Goal: Navigation & Orientation: Go to known website

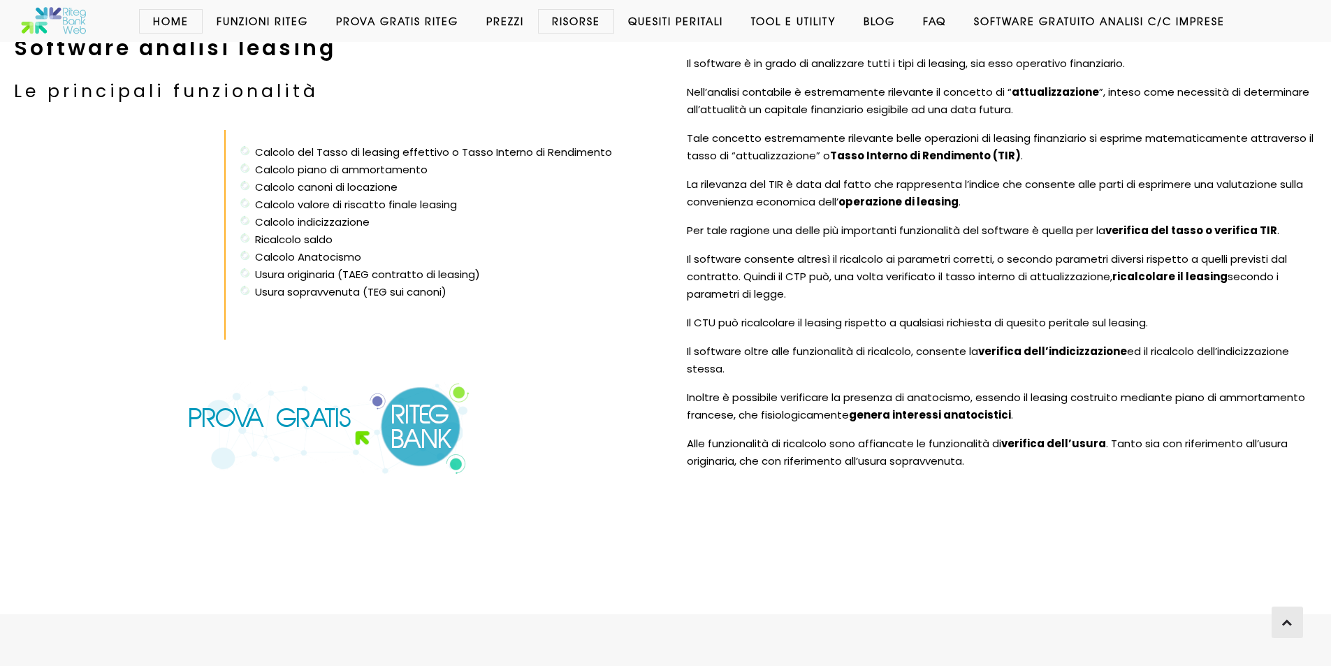
scroll to position [3291, 0]
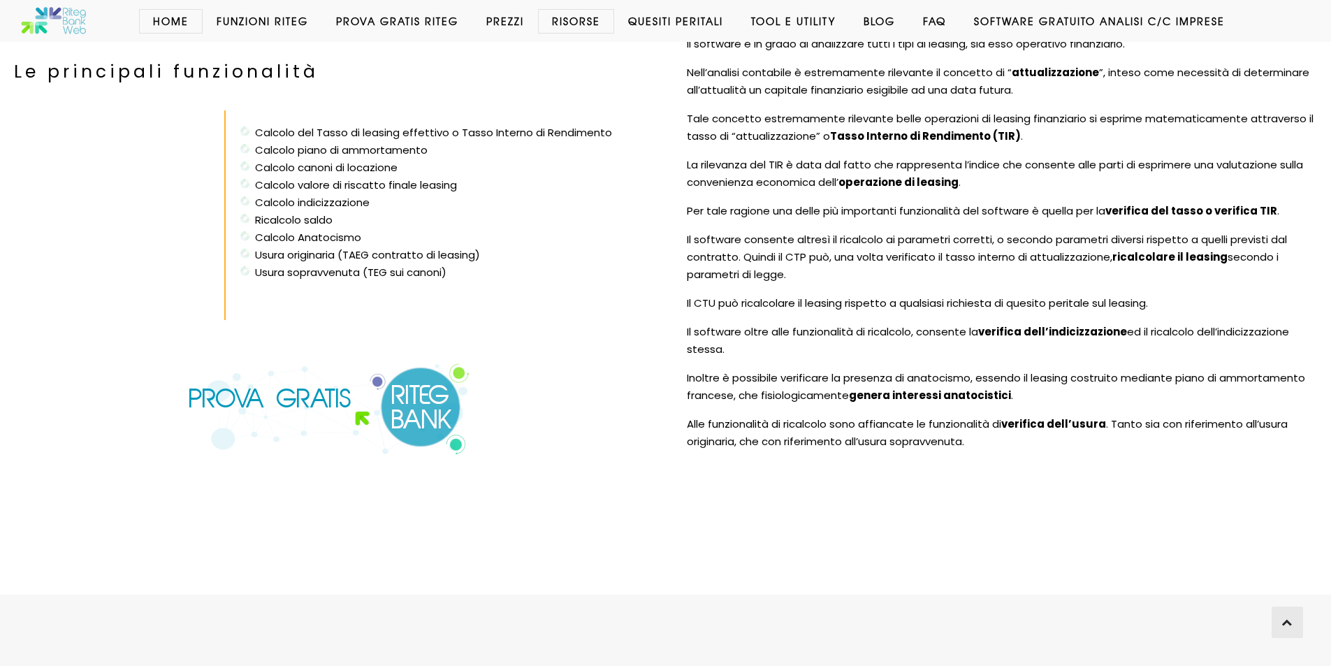
click at [407, 377] on img at bounding box center [329, 409] width 283 height 92
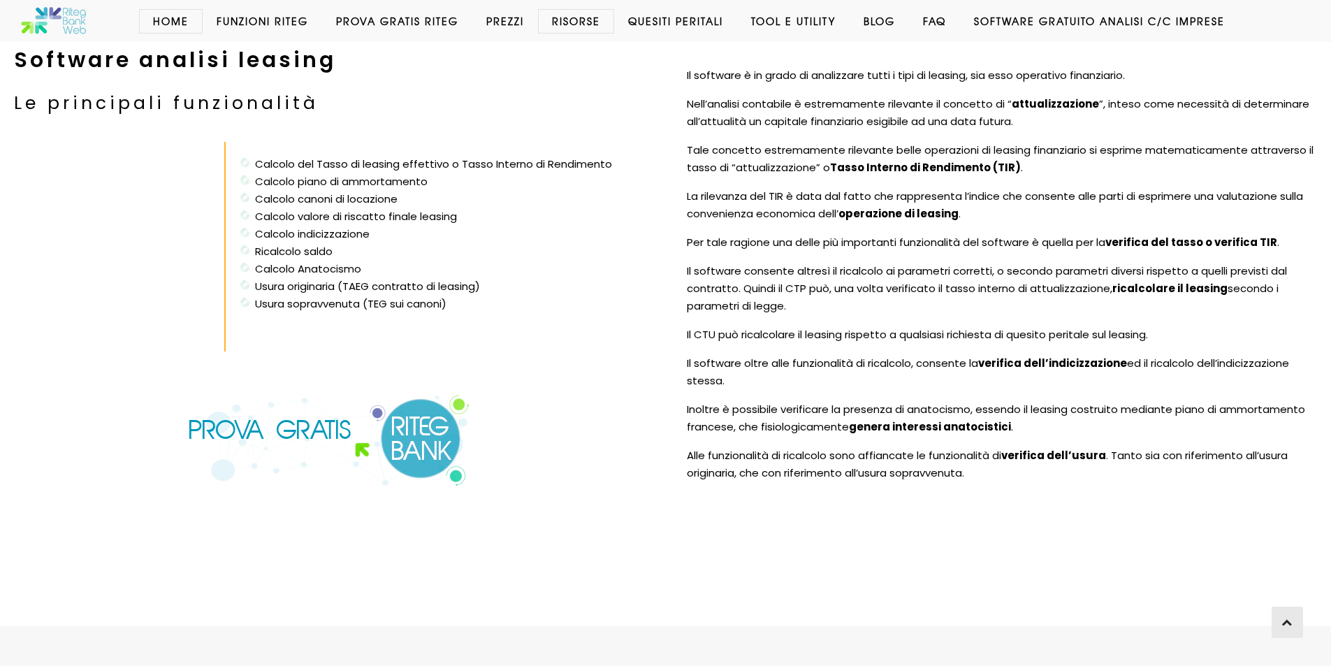
scroll to position [3259, 0]
click at [159, 20] on link "Home" at bounding box center [171, 21] width 64 height 14
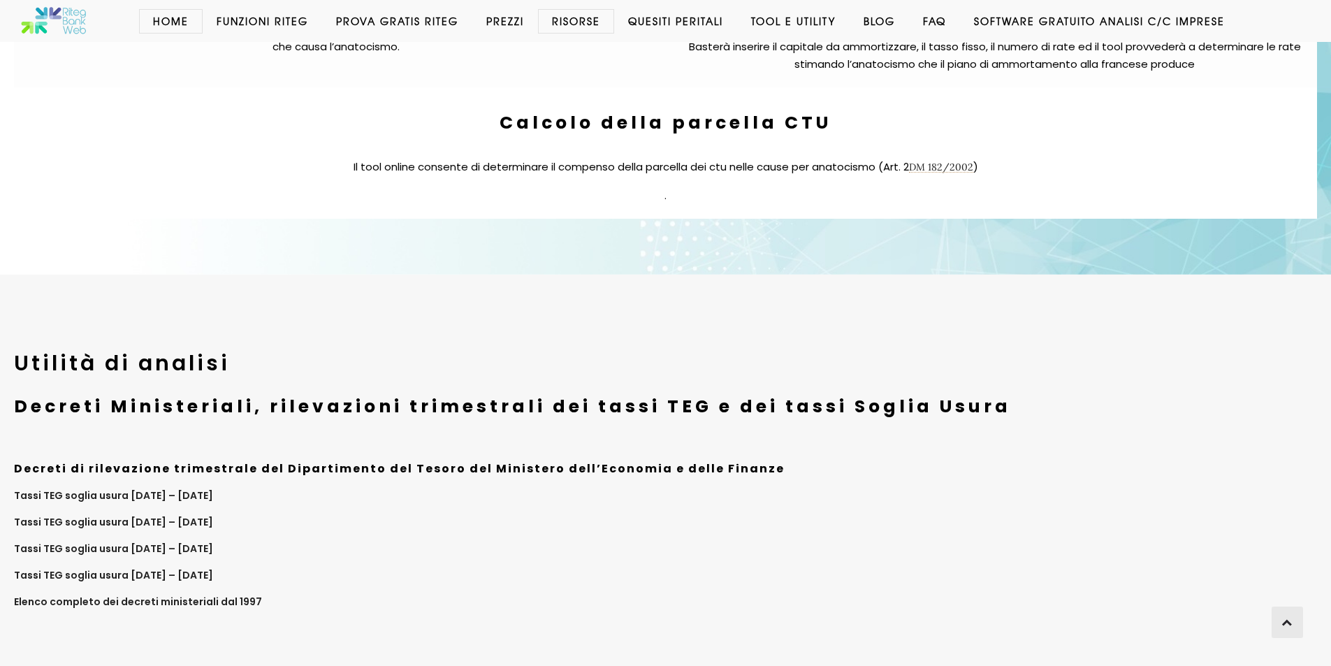
scroll to position [5460, 0]
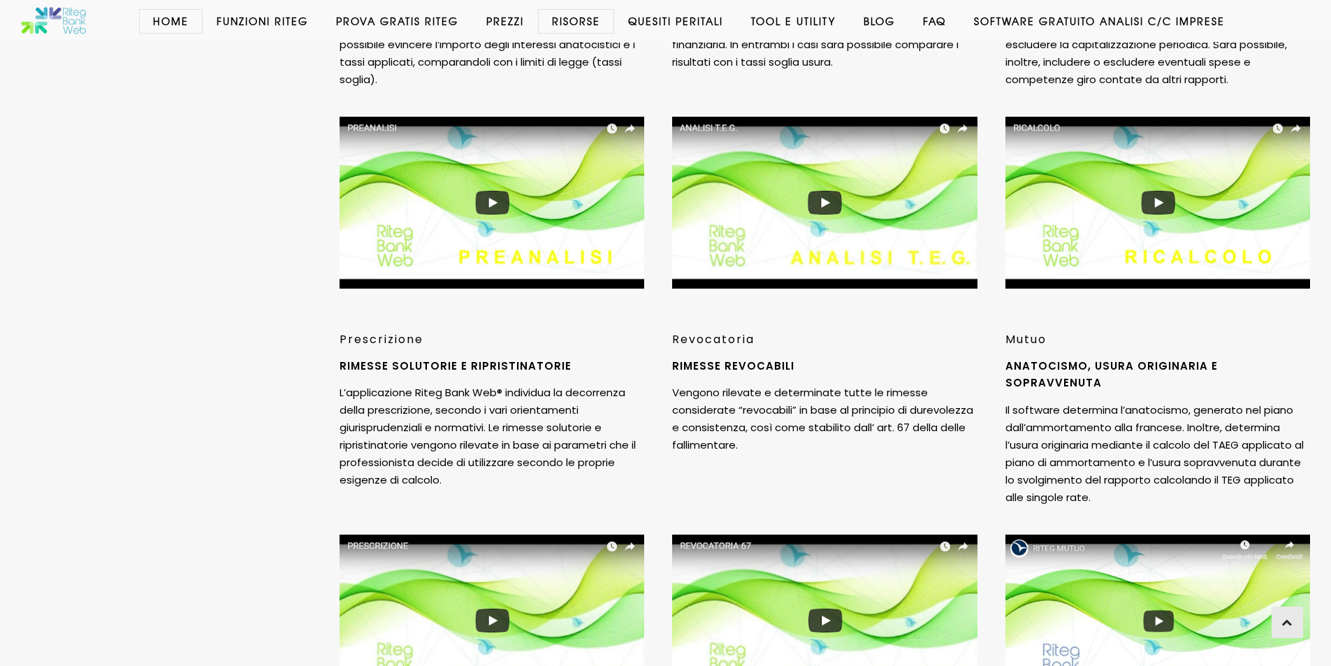
scroll to position [4202, 0]
